Goal: Find contact information: Find contact information

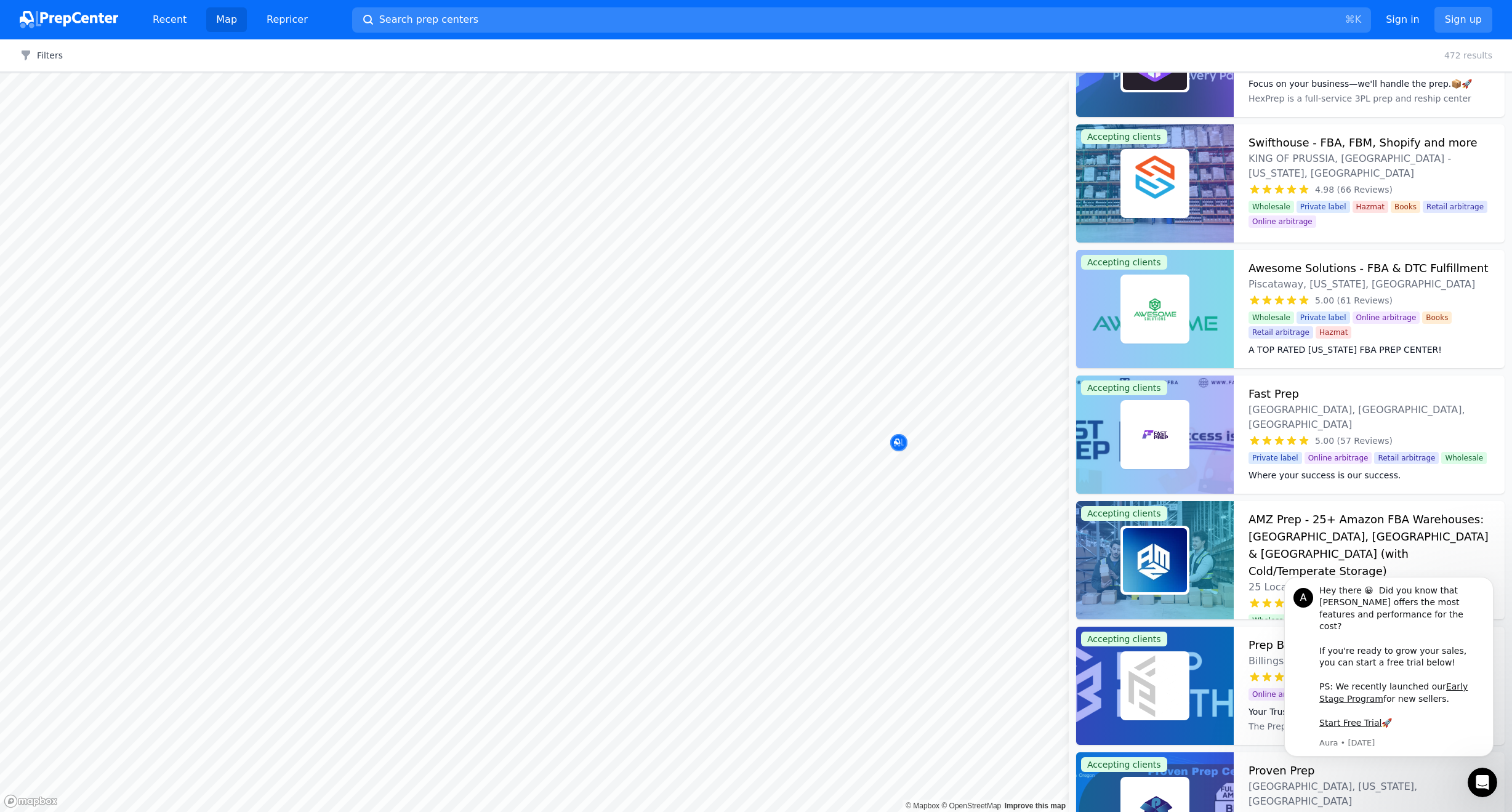
scroll to position [354, 0]
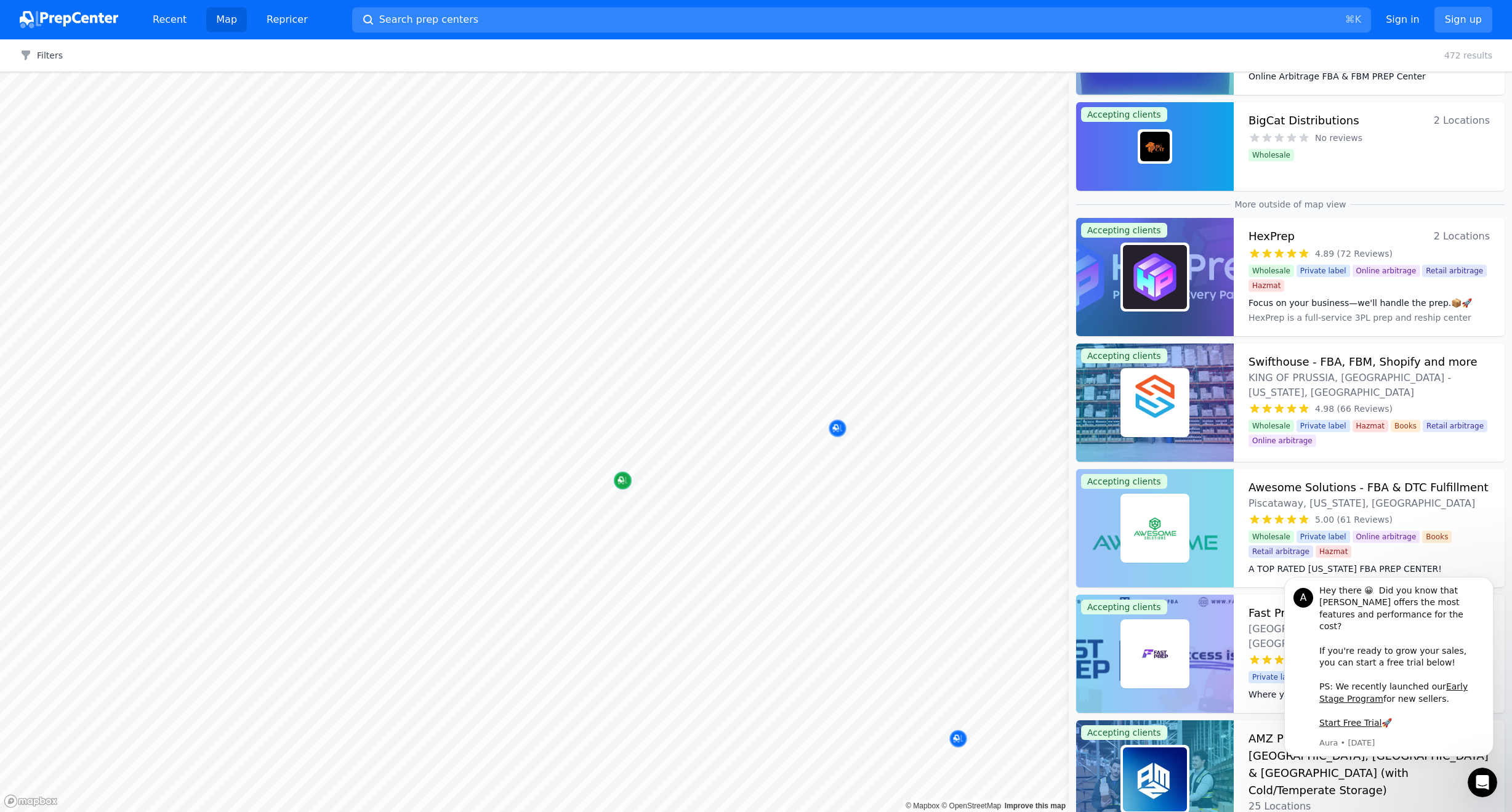
drag, startPoint x: 907, startPoint y: 438, endPoint x: 551, endPoint y: 487, distance: 359.4
click at [613, 487] on div "Map marker" at bounding box center [622, 481] width 17 height 17
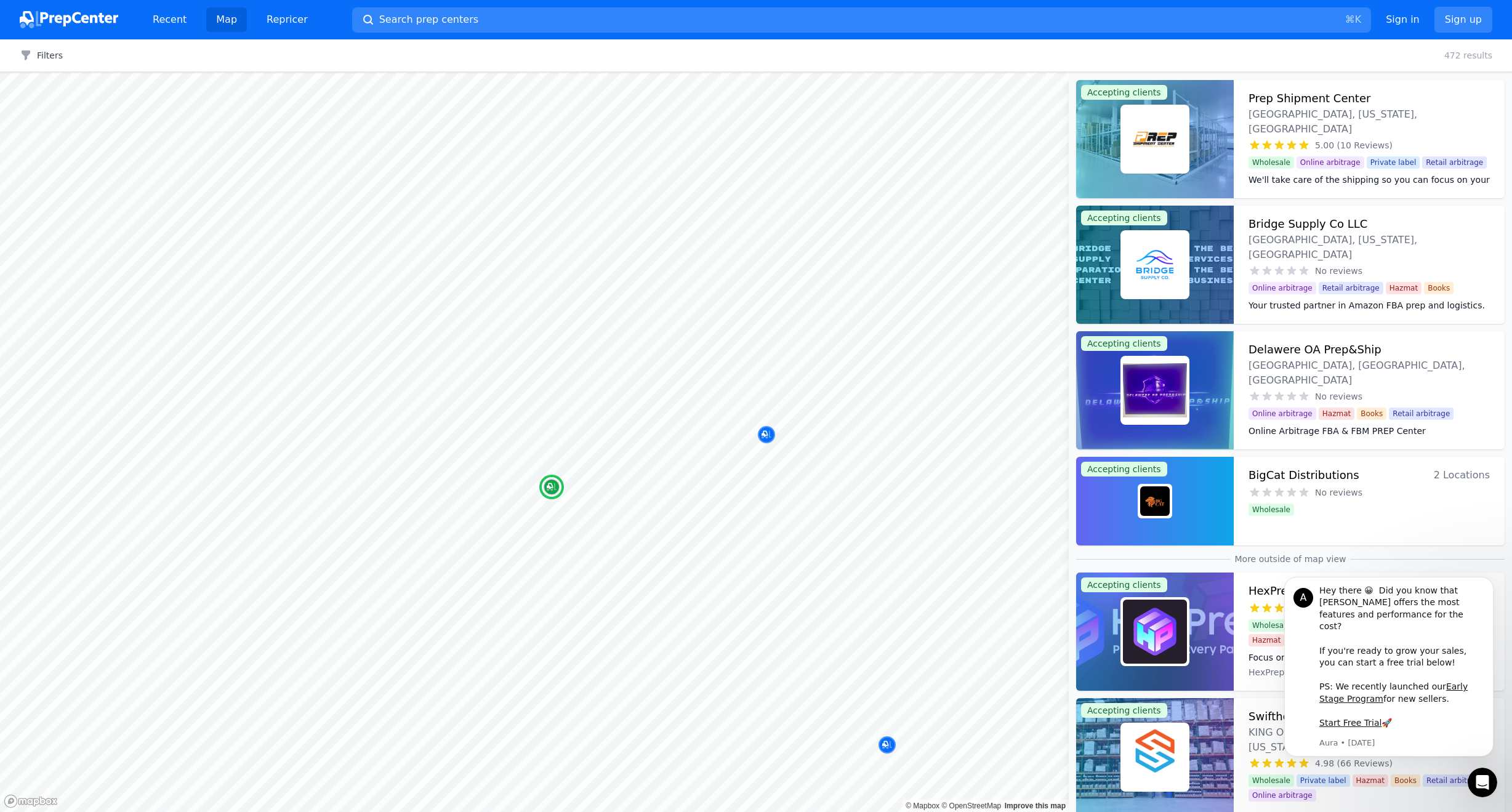
click at [1396, 314] on dd at bounding box center [1369, 326] width 241 height 25
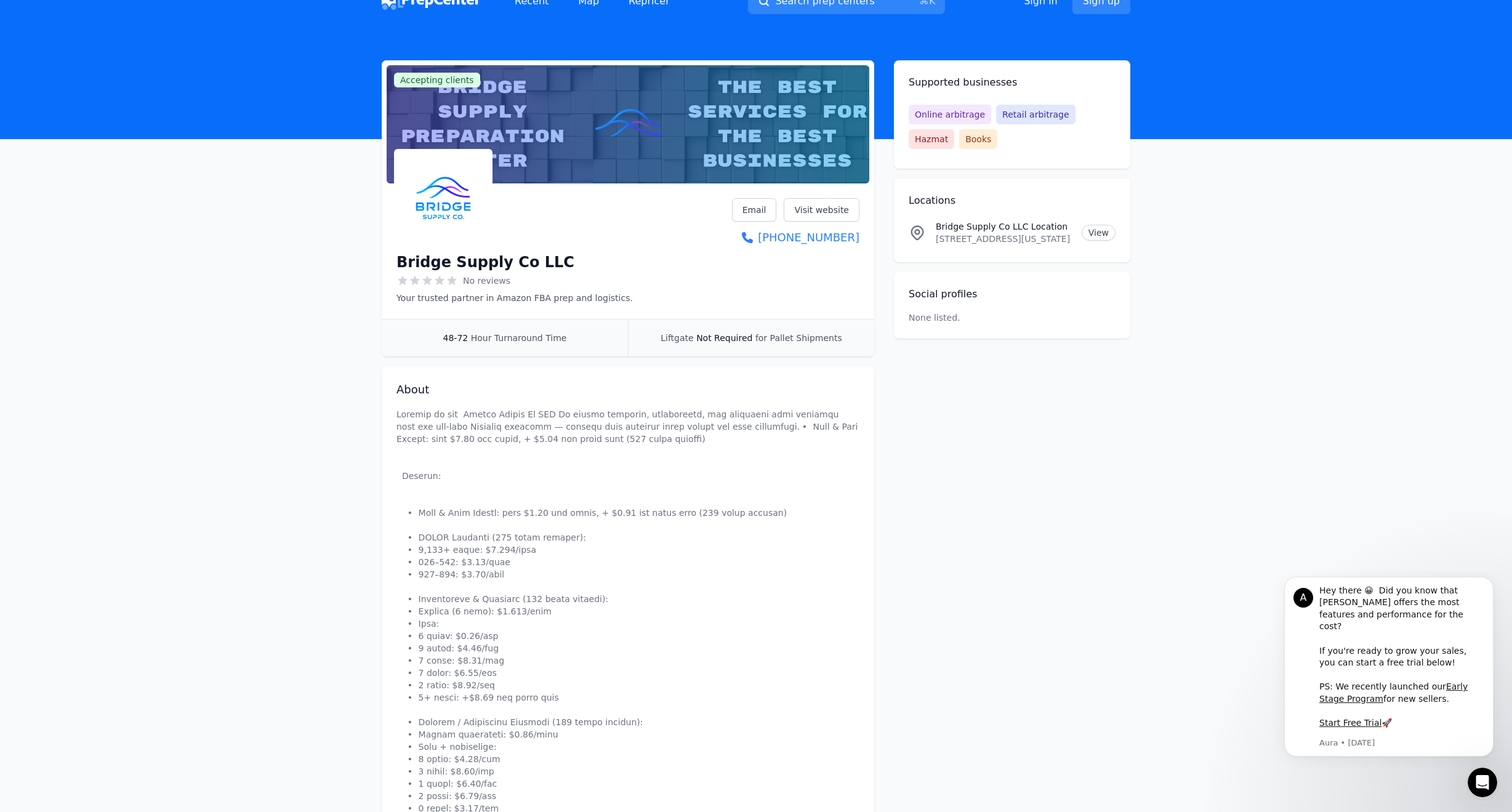
scroll to position [20, 0]
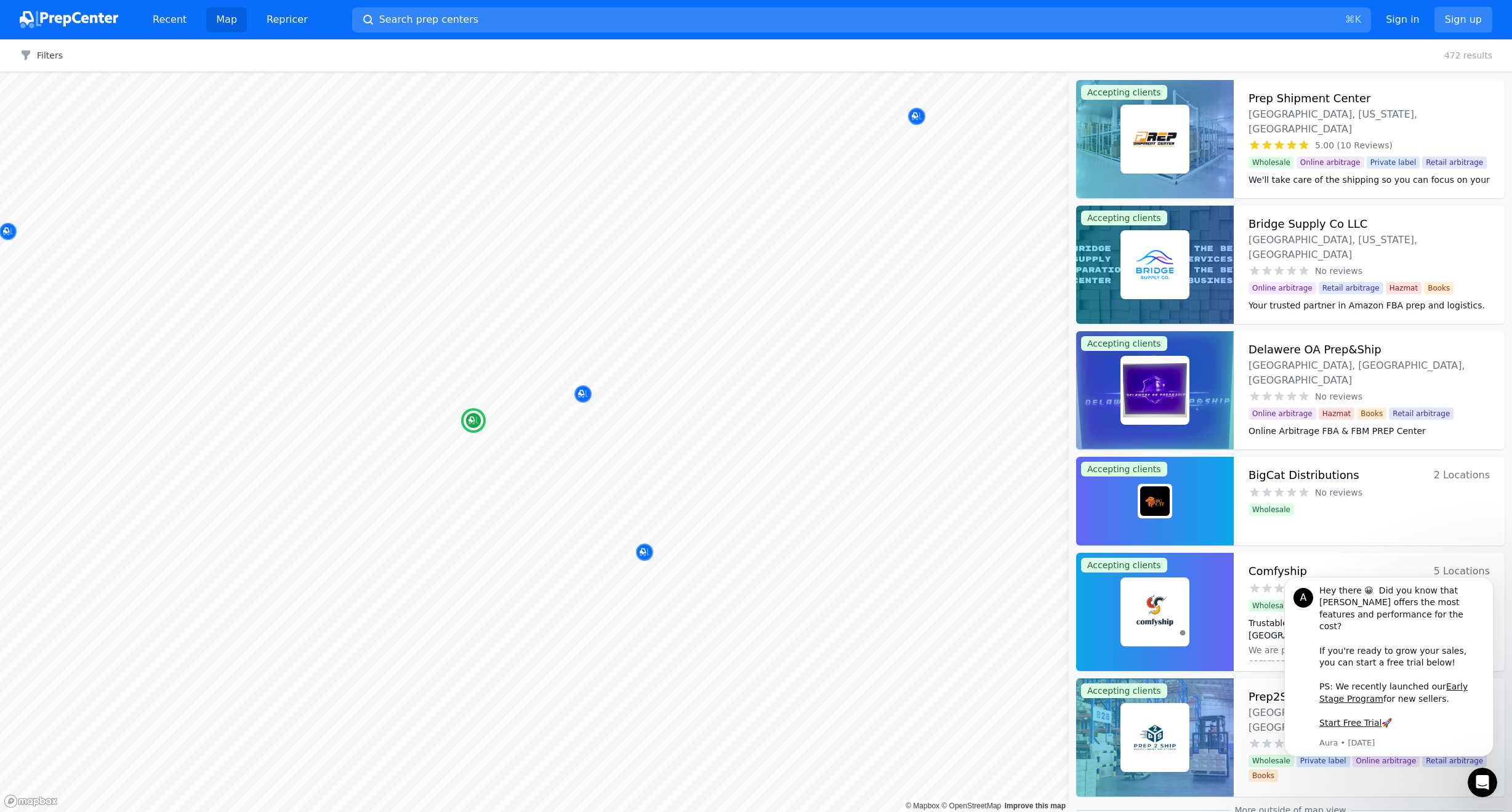
click at [1414, 408] on span "Retail arbitrage" at bounding box center [1421, 414] width 64 height 12
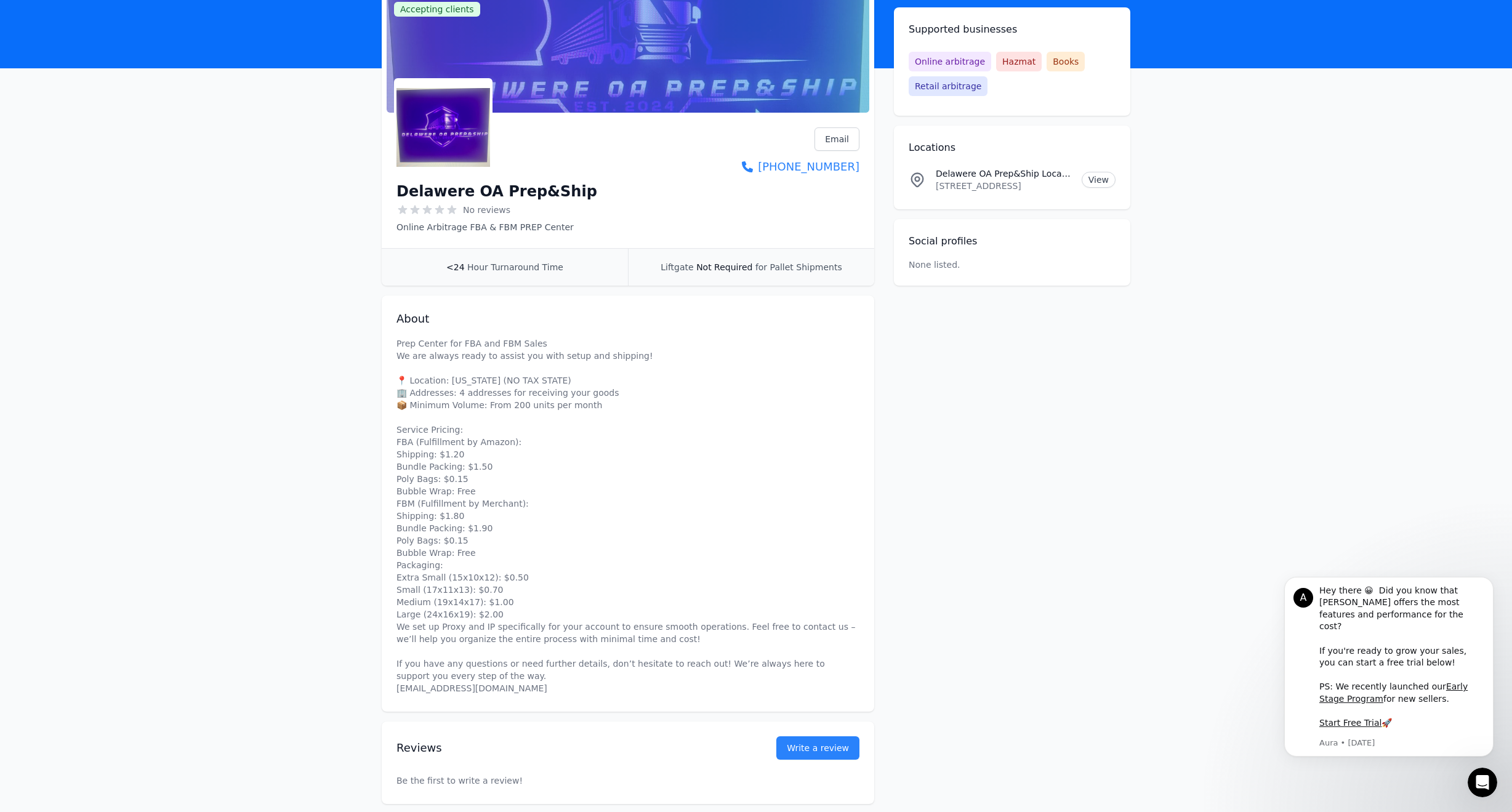
scroll to position [155, 0]
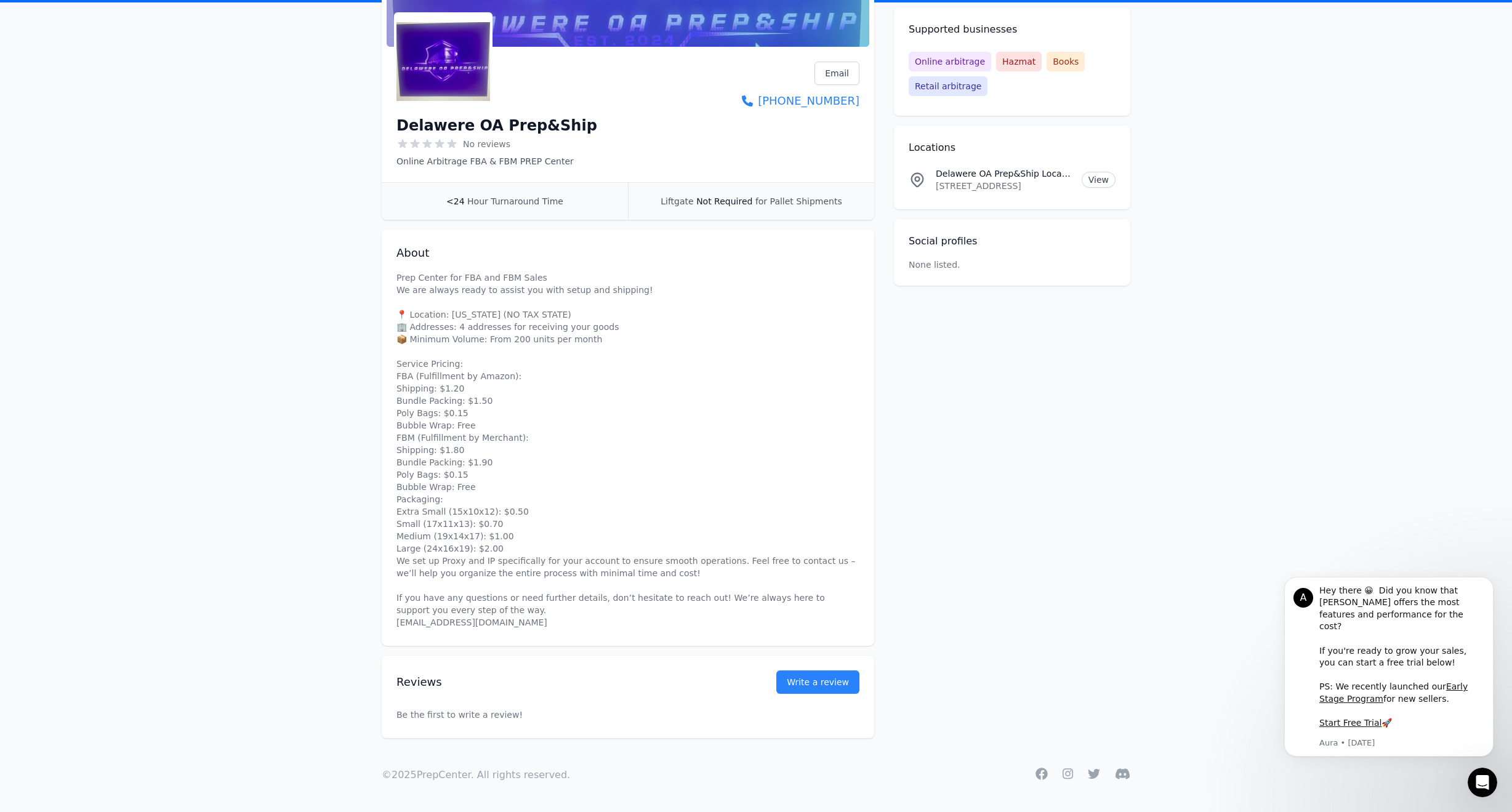
drag, startPoint x: 399, startPoint y: 624, endPoint x: 466, endPoint y: 625, distance: 67.0
click at [471, 625] on p "Prep Center for FBA and FBM Sales We are always ready to assist you with setup …" at bounding box center [628, 450] width 463 height 357
click at [450, 624] on p "Prep Center for FBA and FBM Sales We are always ready to assist you with setup …" at bounding box center [628, 450] width 463 height 357
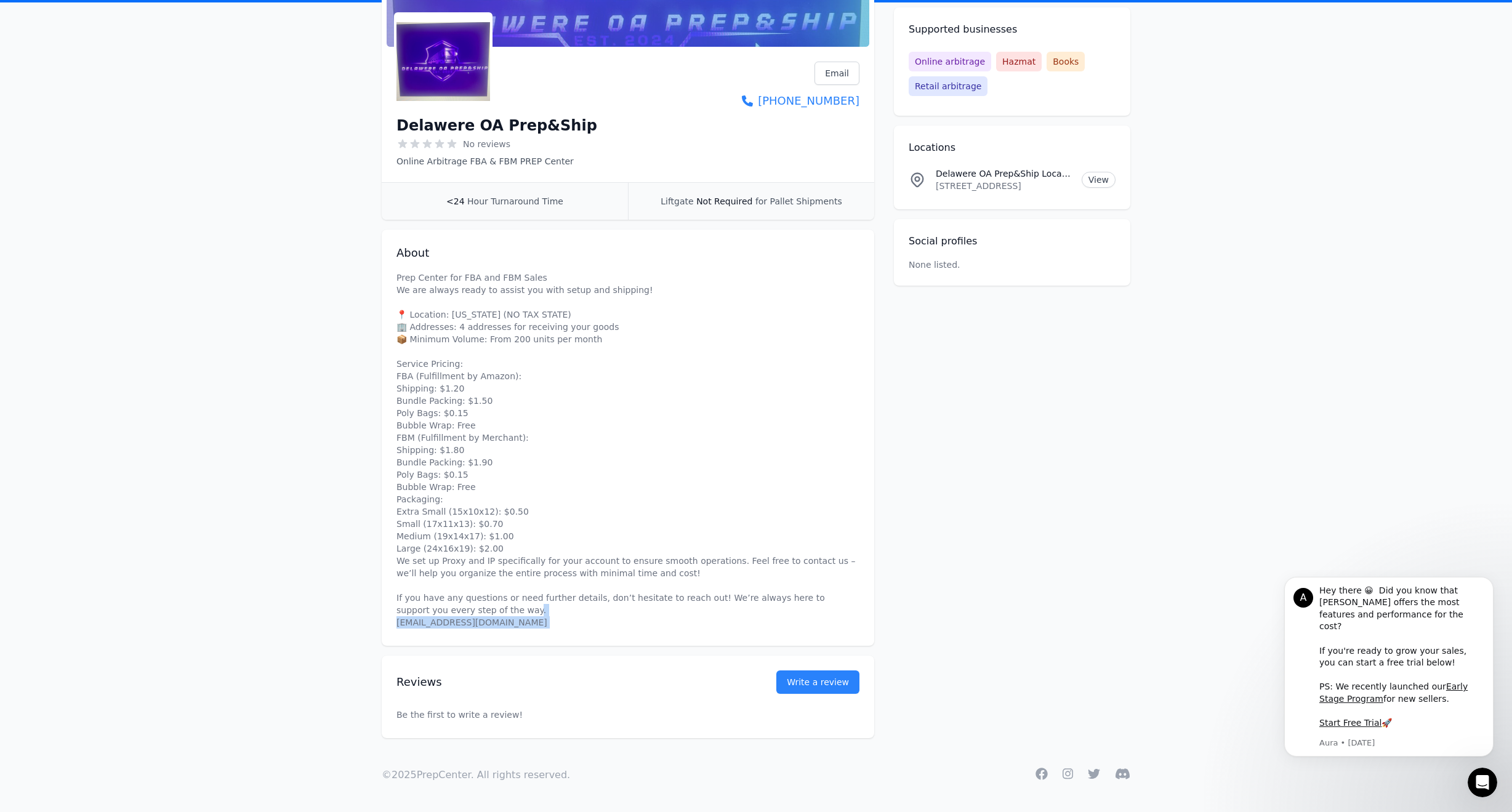
copy p "[EMAIL_ADDRESS][DOMAIN_NAME]"
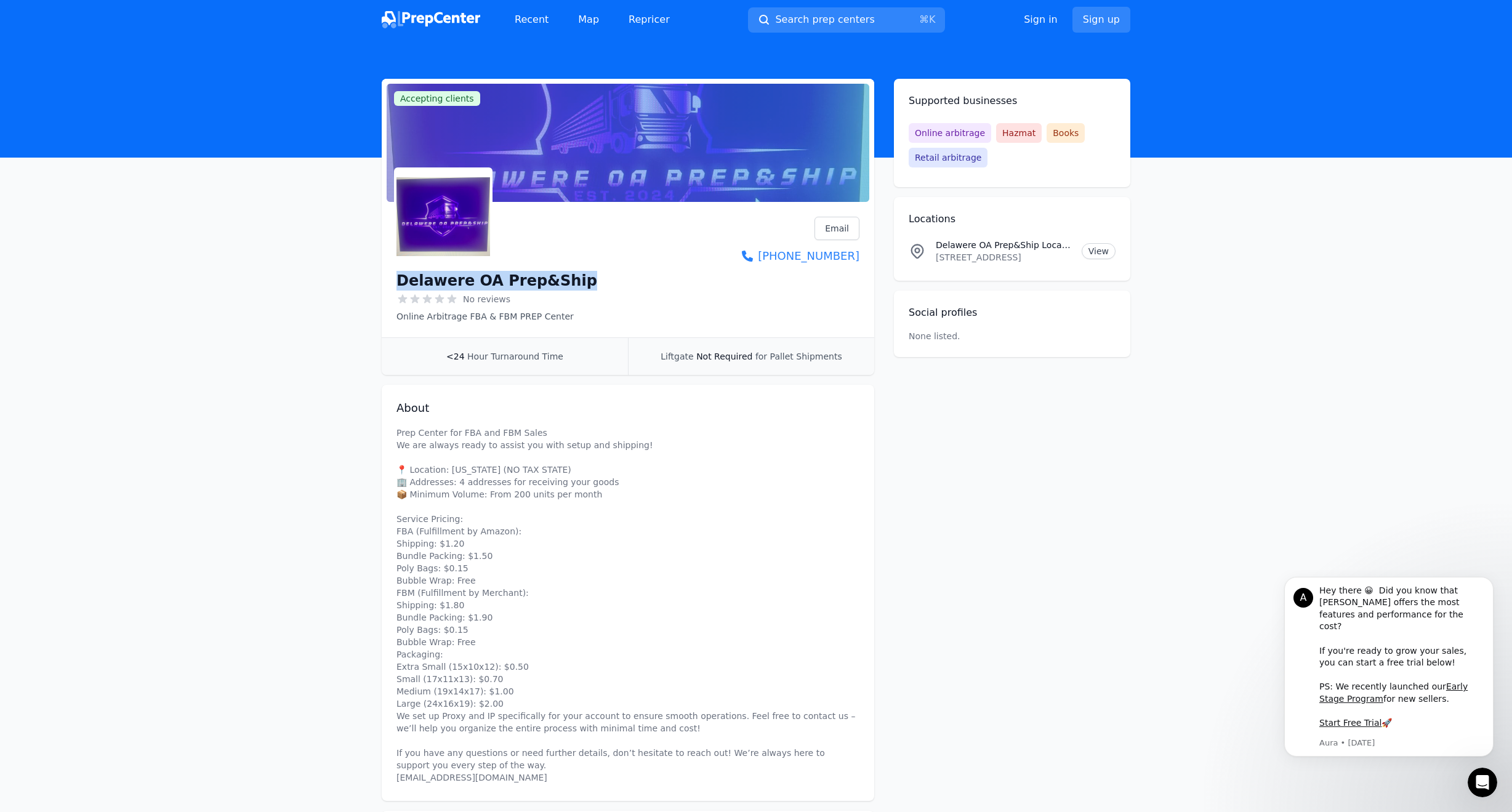
drag, startPoint x: 401, startPoint y: 275, endPoint x: 564, endPoint y: 283, distance: 163.2
click at [566, 284] on div "Delawere OA Prep&Ship No reviews Online Arbitrage FBA & FBM PREP Center Email V…" at bounding box center [628, 270] width 463 height 106
copy h1 "Delawere OA Prep&Ship"
